Goal: Information Seeking & Learning: Learn about a topic

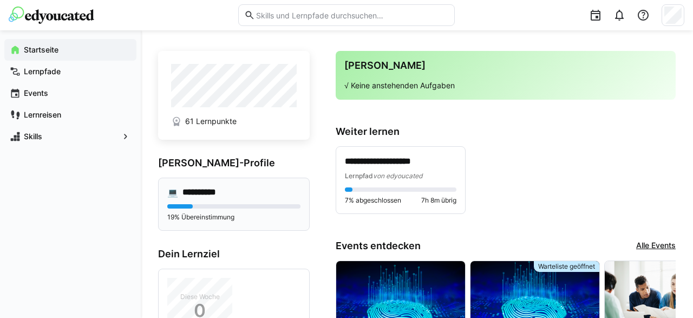
click at [223, 192] on h4 "**********" at bounding box center [206, 192] width 49 height 11
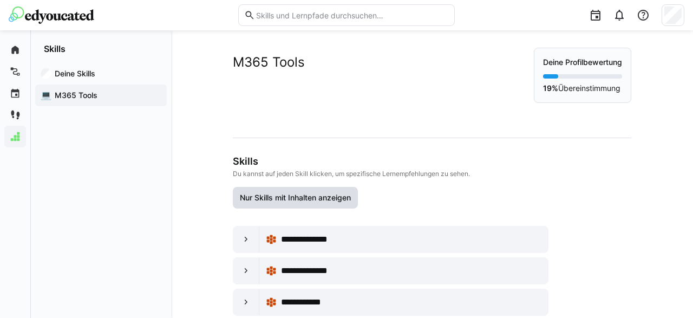
click at [285, 200] on span "Nur Skills mit Inhalten anzeigen" at bounding box center [295, 197] width 114 height 11
click at [248, 241] on eds-icon at bounding box center [246, 239] width 11 height 11
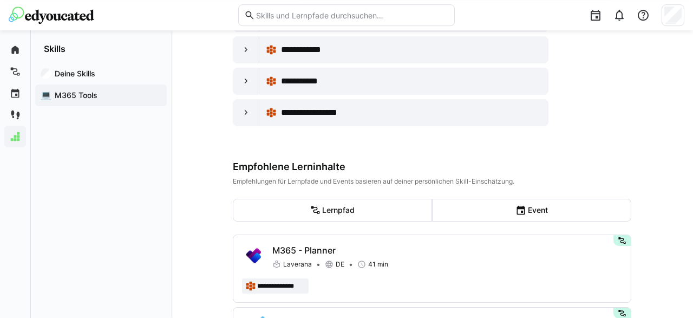
scroll to position [456, 0]
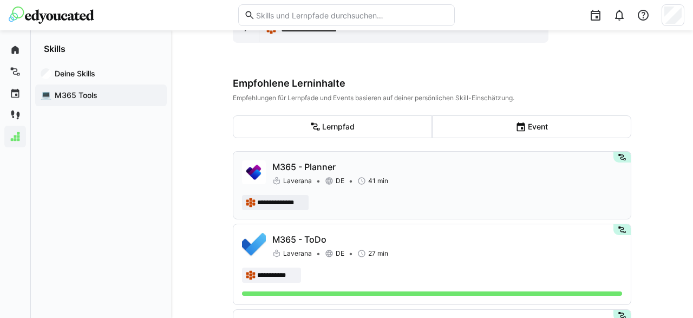
click at [299, 168] on p "M365 - Planner" at bounding box center [447, 166] width 350 height 13
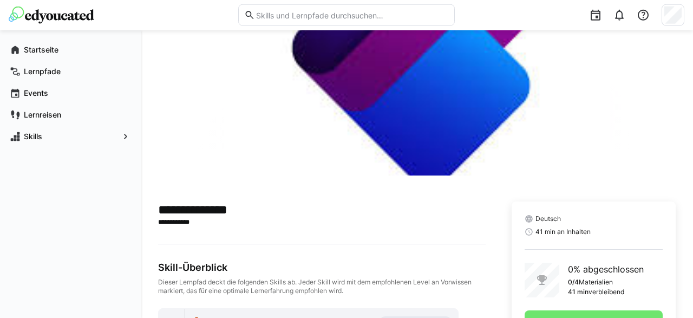
scroll to position [132, 0]
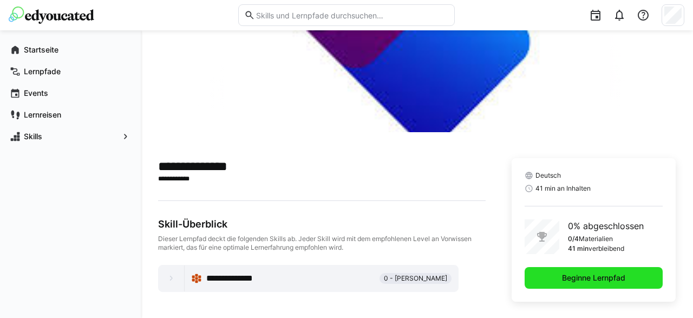
click at [602, 275] on span "Beginne Lernpfad" at bounding box center [593, 277] width 67 height 11
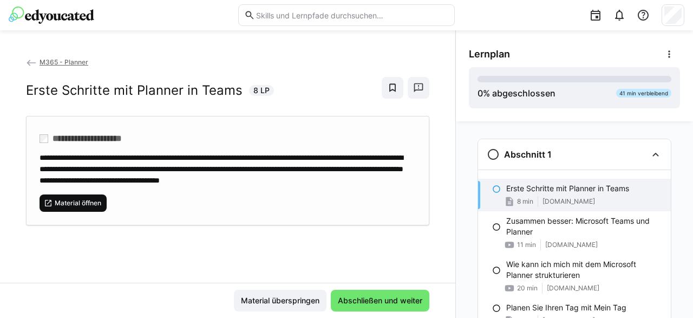
click at [80, 207] on span "Material öffnen" at bounding box center [78, 203] width 49 height 9
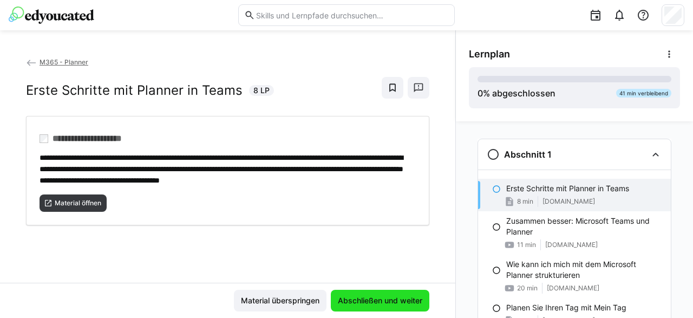
click at [362, 304] on span "Abschließen und weiter" at bounding box center [380, 300] width 88 height 11
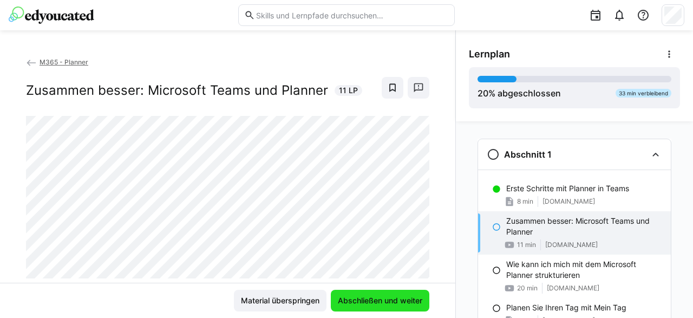
click at [371, 304] on span "Abschließen und weiter" at bounding box center [380, 300] width 88 height 11
